Goal: Information Seeking & Learning: Learn about a topic

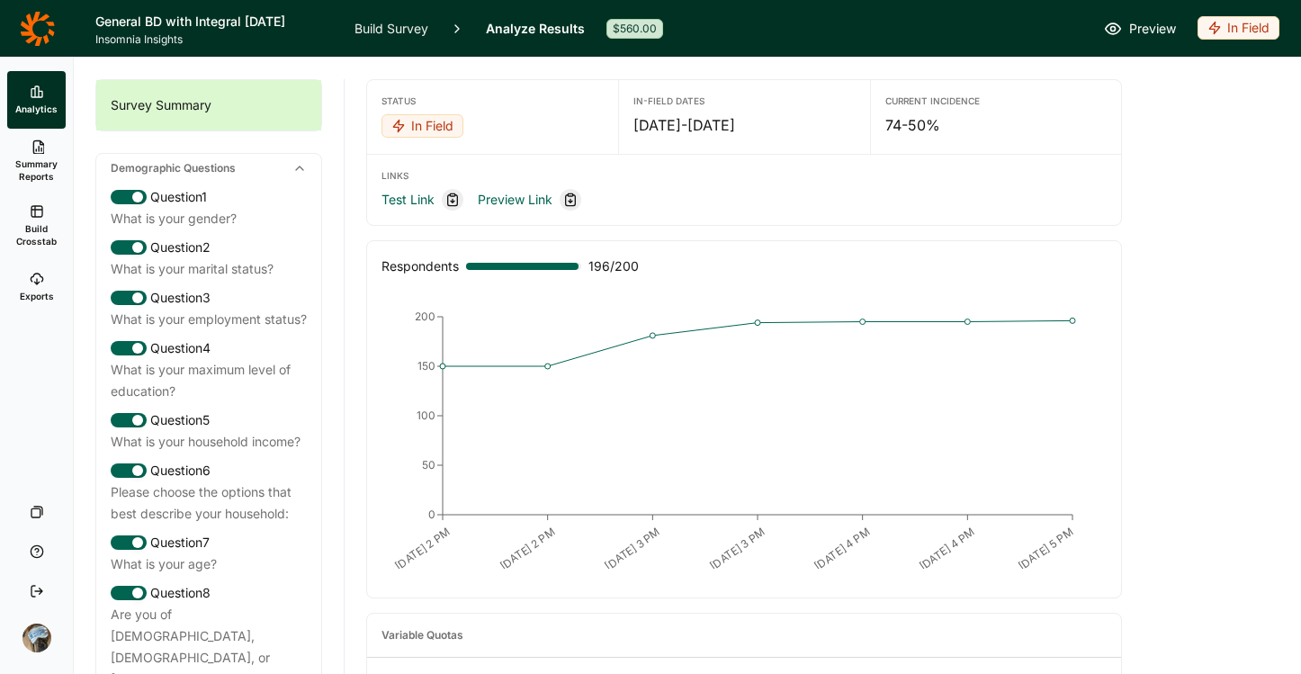
click at [34, 30] on icon at bounding box center [37, 29] width 35 height 36
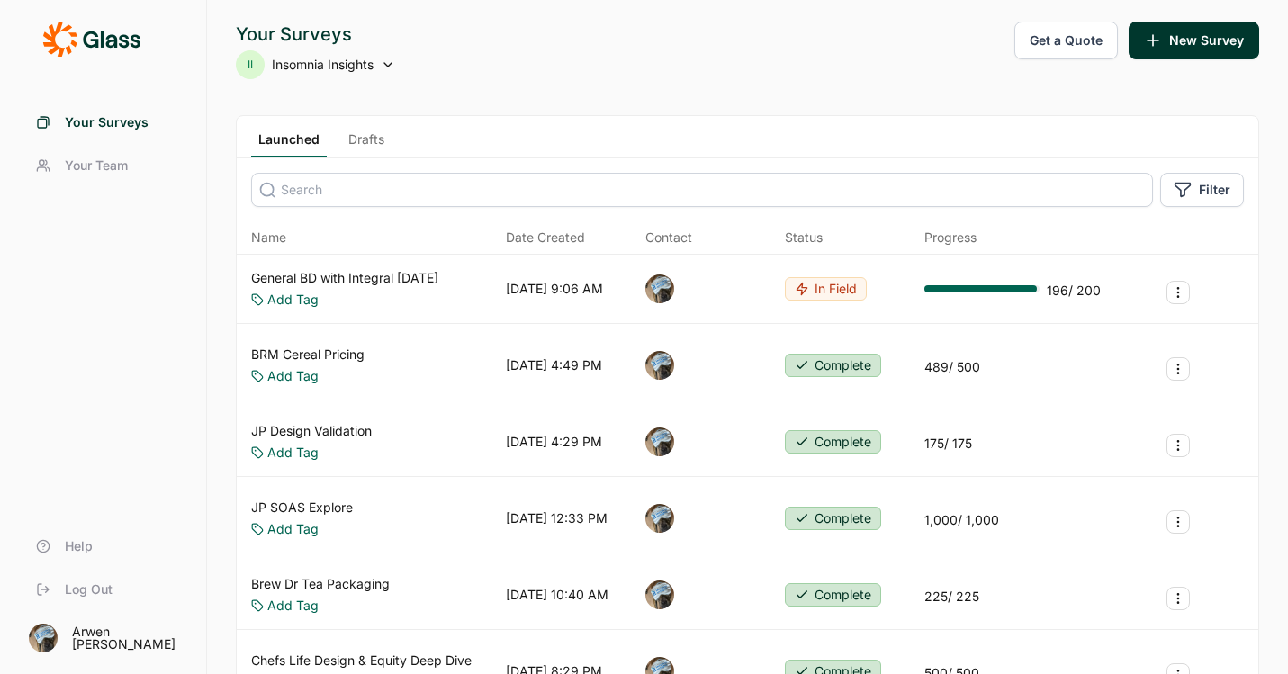
click at [372, 274] on link "General BD with Integral [DATE]" at bounding box center [344, 278] width 187 height 18
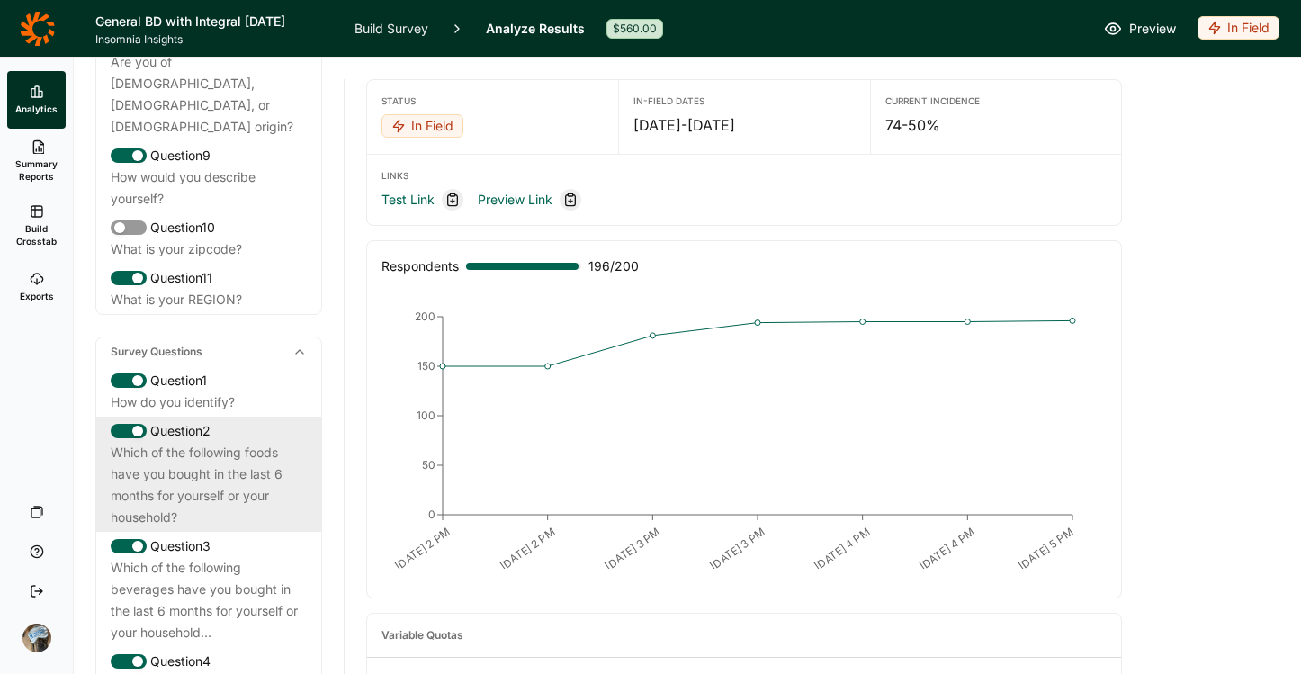
scroll to position [555, 0]
click at [219, 480] on div "Which of the following foods have you bought in the last 6 months for yourself …" at bounding box center [209, 482] width 196 height 86
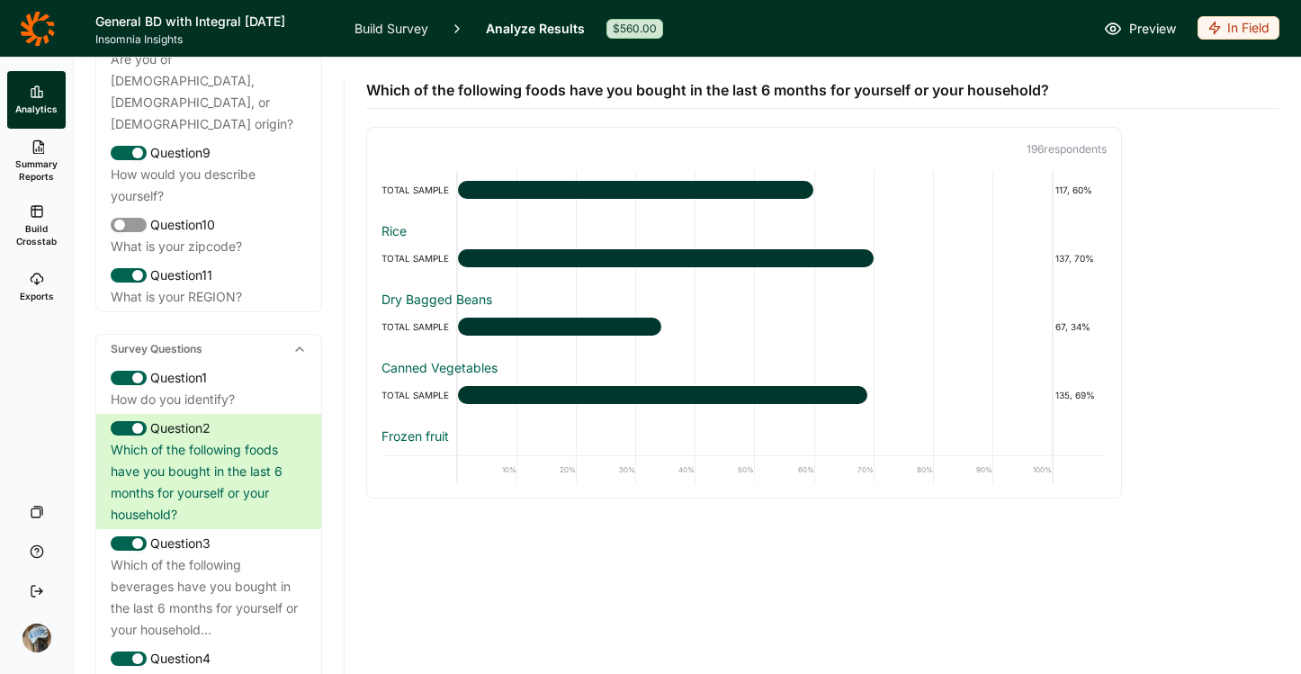
scroll to position [165, 0]
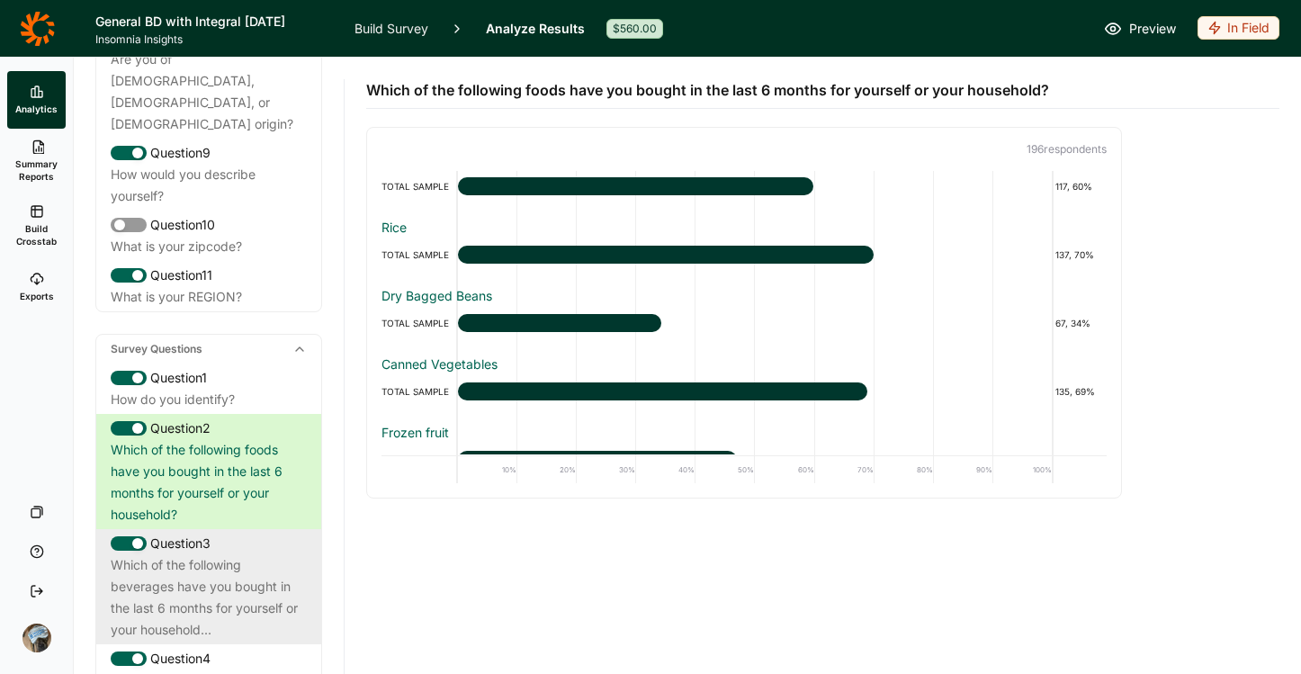
click at [184, 607] on div "Which of the following beverages have you bought in the last 6 months for yours…" at bounding box center [209, 597] width 196 height 86
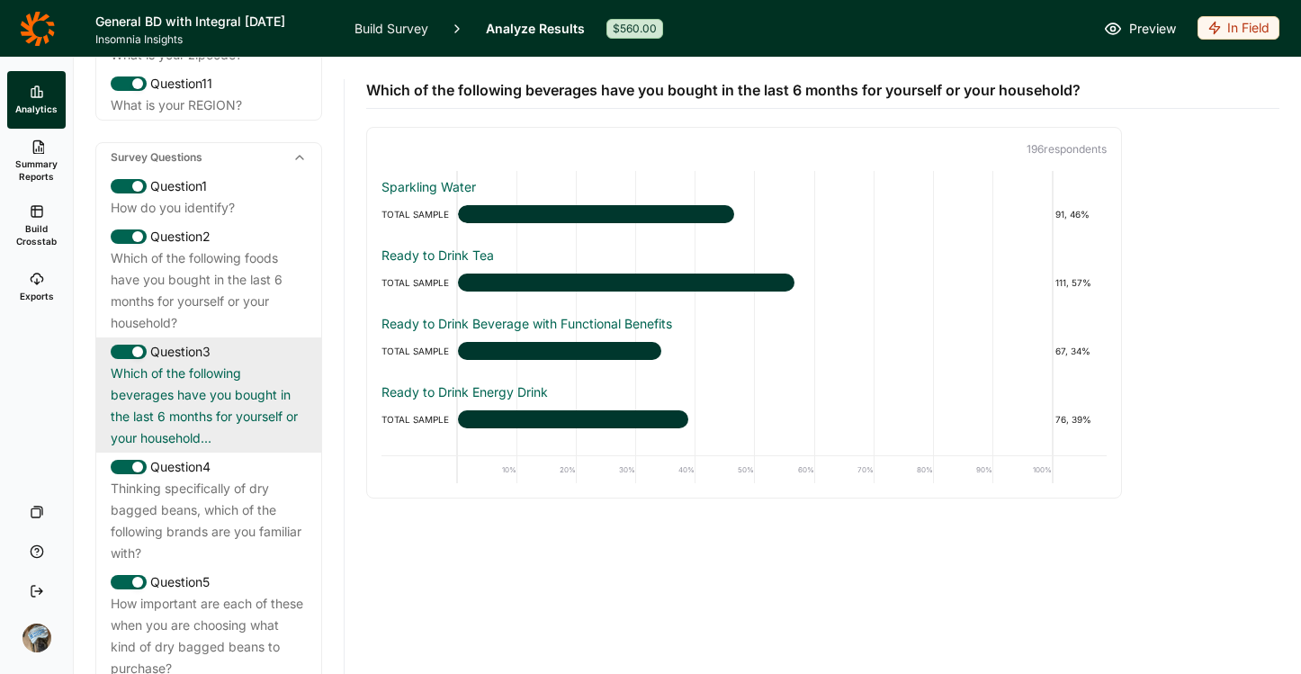
scroll to position [841, 0]
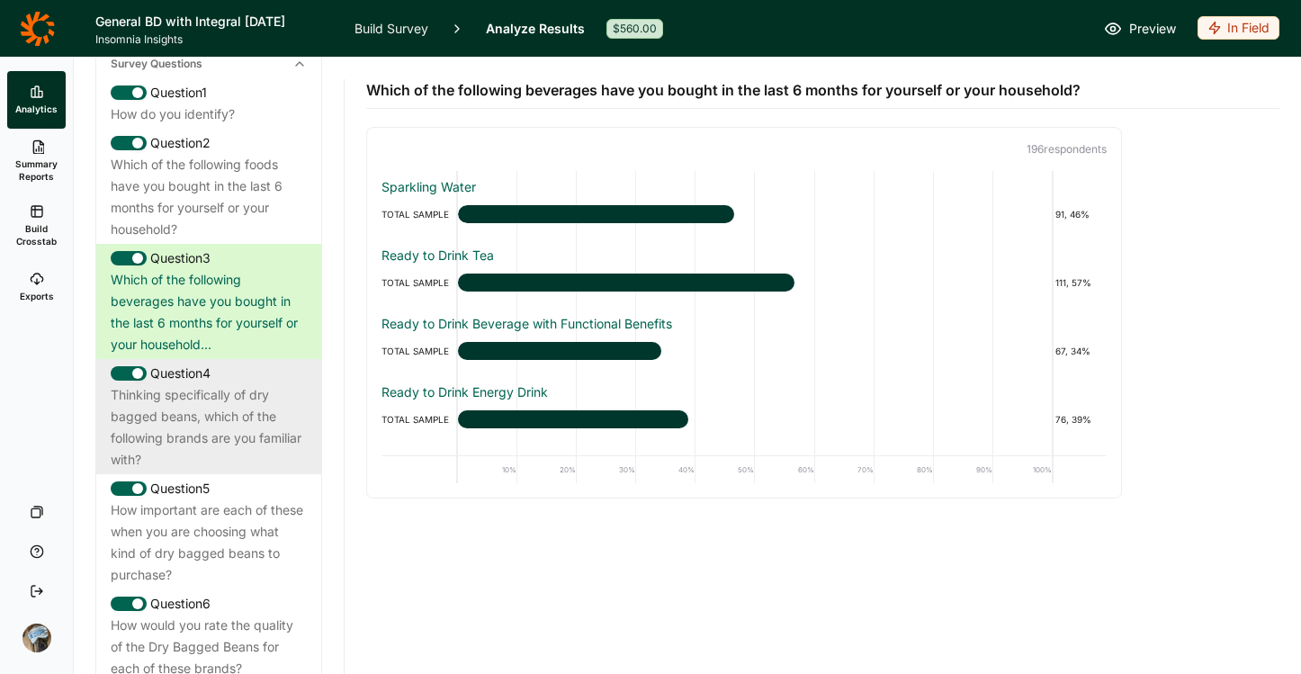
click at [197, 427] on div "Thinking specifically of dry bagged beans, which of the following brands are yo…" at bounding box center [209, 427] width 196 height 86
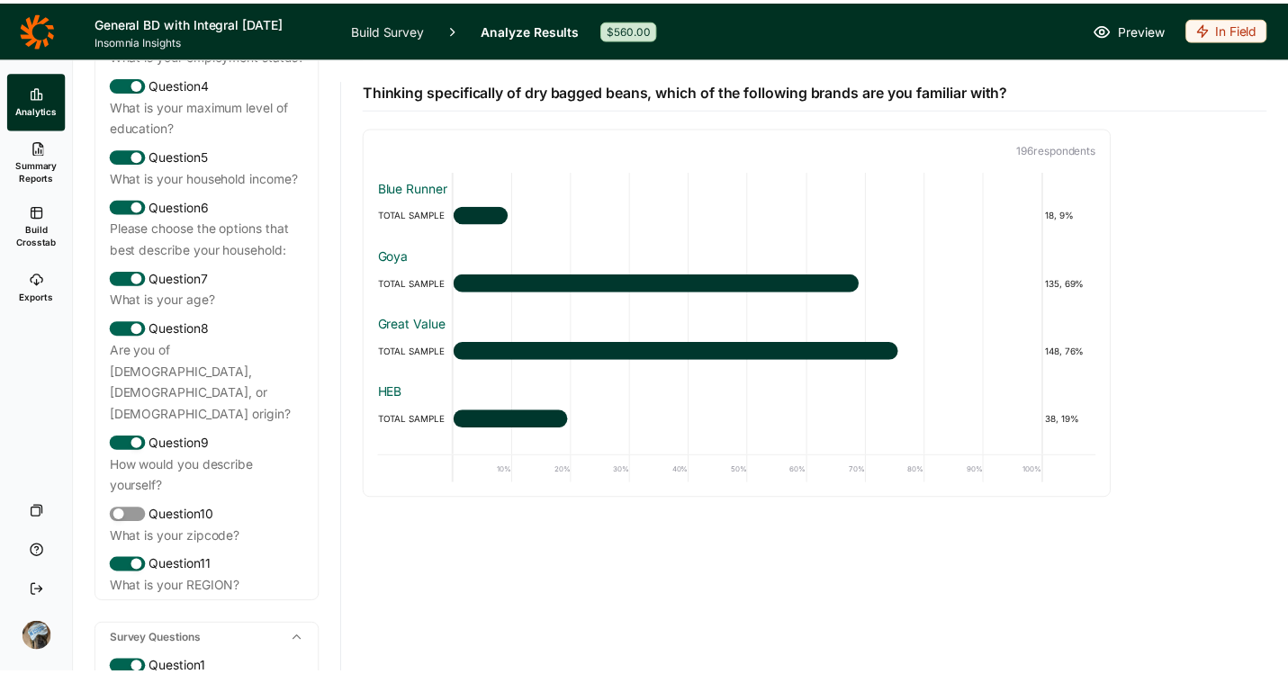
scroll to position [0, 0]
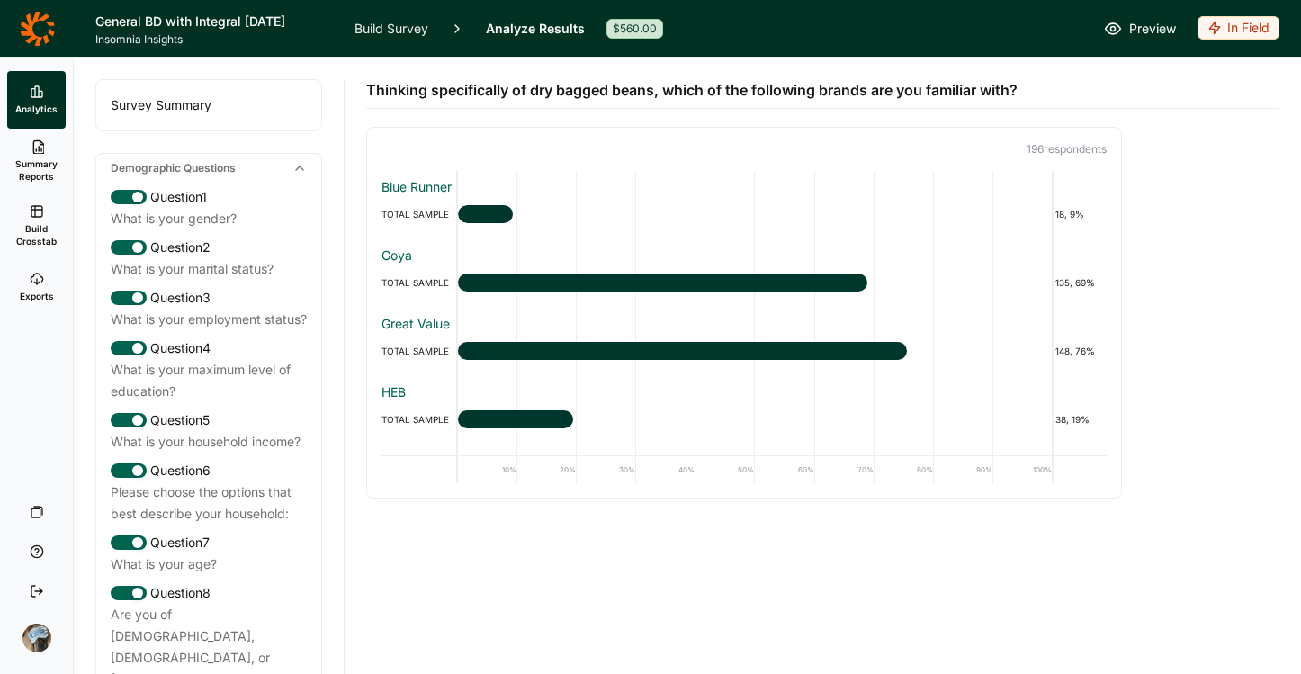
click at [36, 24] on icon at bounding box center [37, 29] width 35 height 36
